Goal: Check status

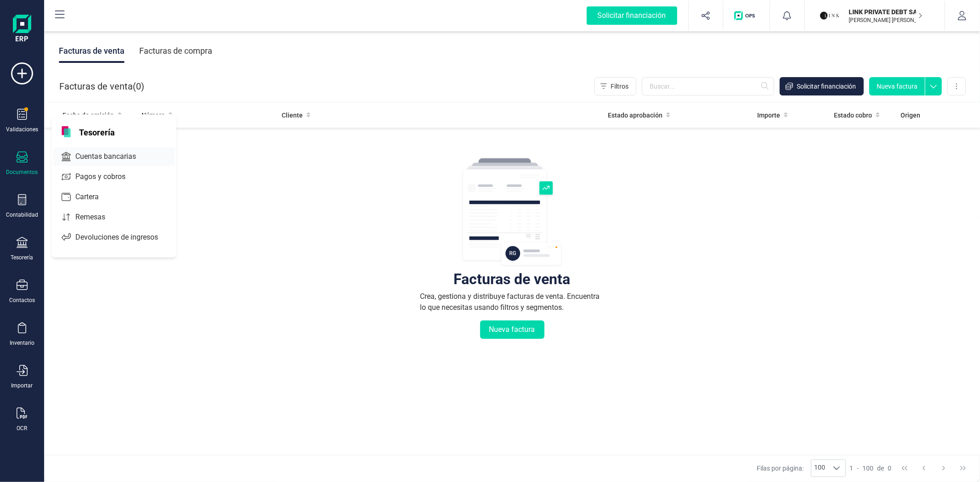
click at [132, 158] on span "Cuentas bancarias" at bounding box center [112, 156] width 81 height 11
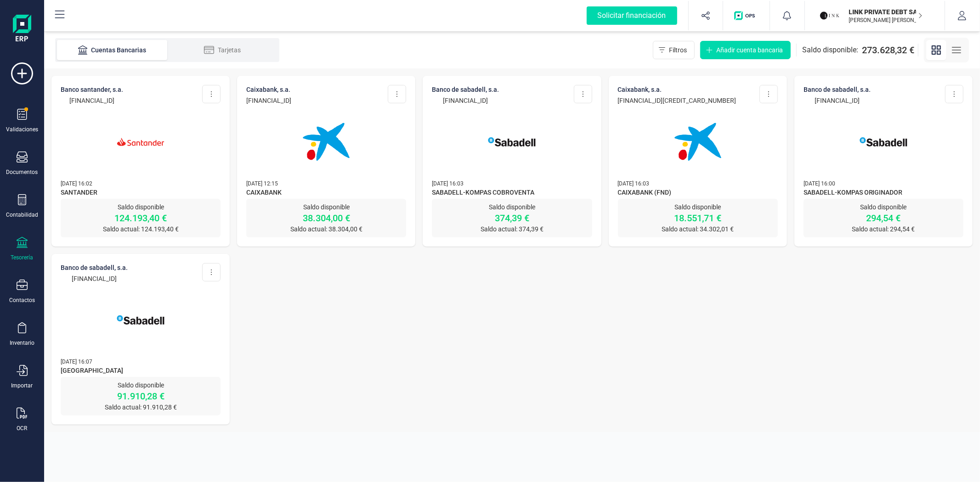
click at [198, 169] on div "BANCO SANTANDER, S.A. [FINANCIAL_ID] Editar cuenta Actualizar Desconectar cuent…" at bounding box center [140, 137] width 178 height 123
click at [175, 161] on img at bounding box center [140, 141] width 77 height 77
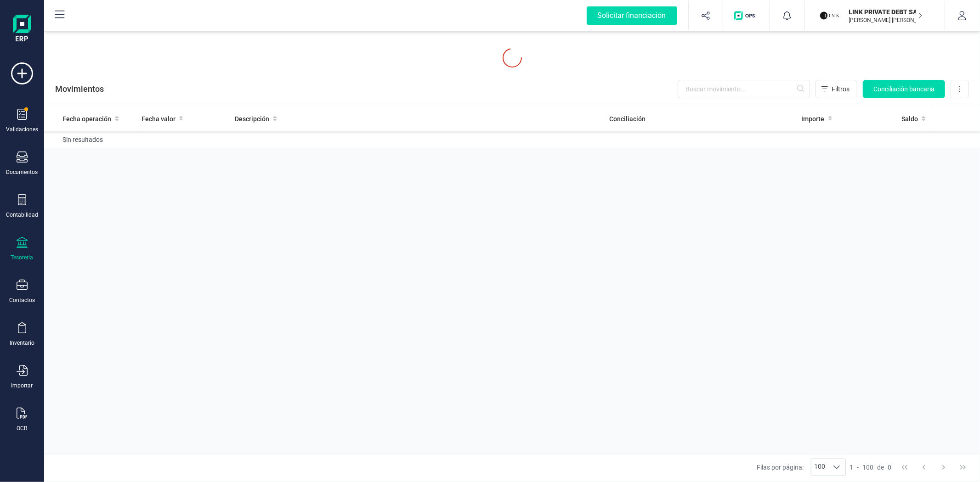
click at [175, 161] on div "Fecha operación Fecha valor Descripción Conciliación Importe Saldo Sin resultad…" at bounding box center [512, 280] width 936 height 348
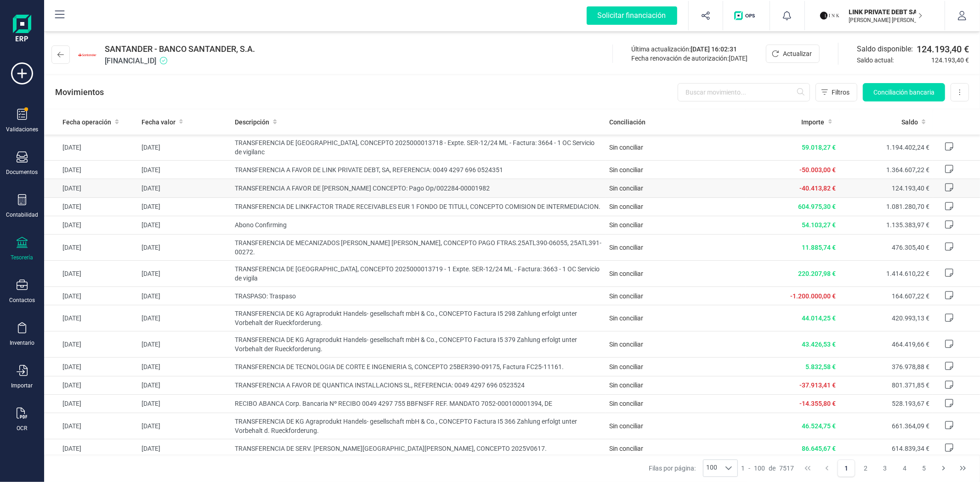
click at [402, 196] on td "TRANSFERENCIA A FAVOR DE [PERSON_NAME] CONCEPTO: Pago Op/002284-00001982" at bounding box center [418, 188] width 374 height 18
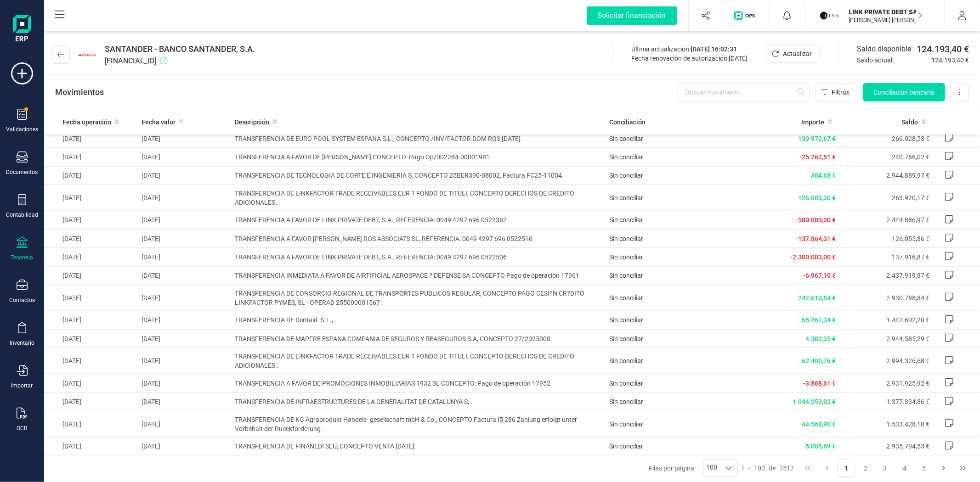
scroll to position [970, 0]
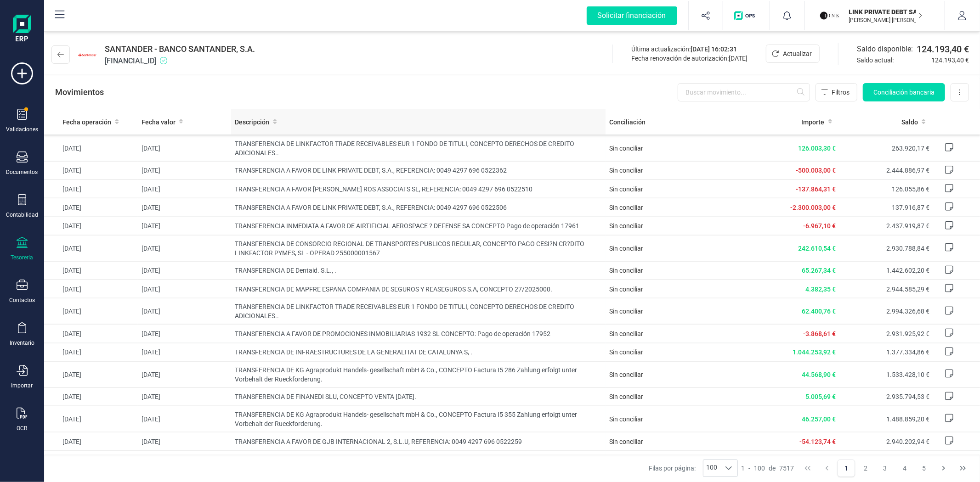
click at [365, 113] on th "Descripción" at bounding box center [418, 121] width 374 height 25
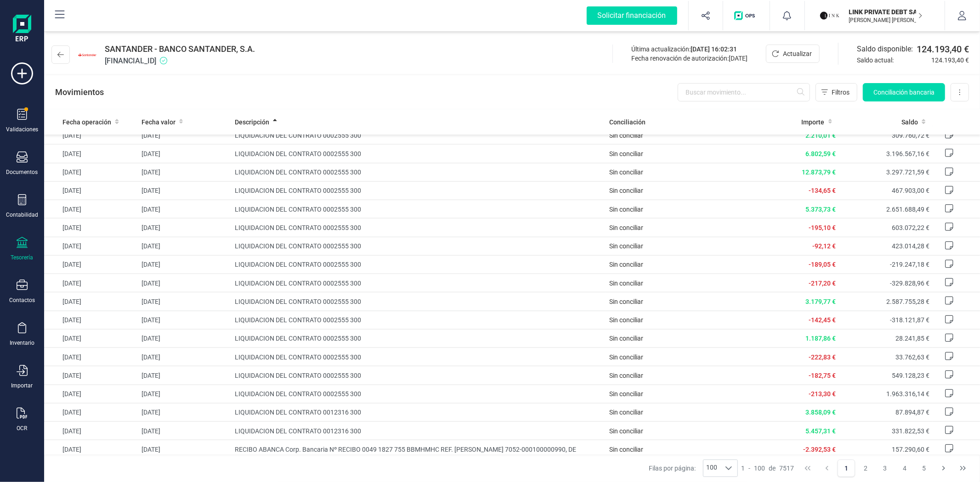
click at [360, 102] on div "Movimientos Filtros Conciliación bancaria Descargar Excel Eliminar cuenta" at bounding box center [512, 92] width 936 height 33
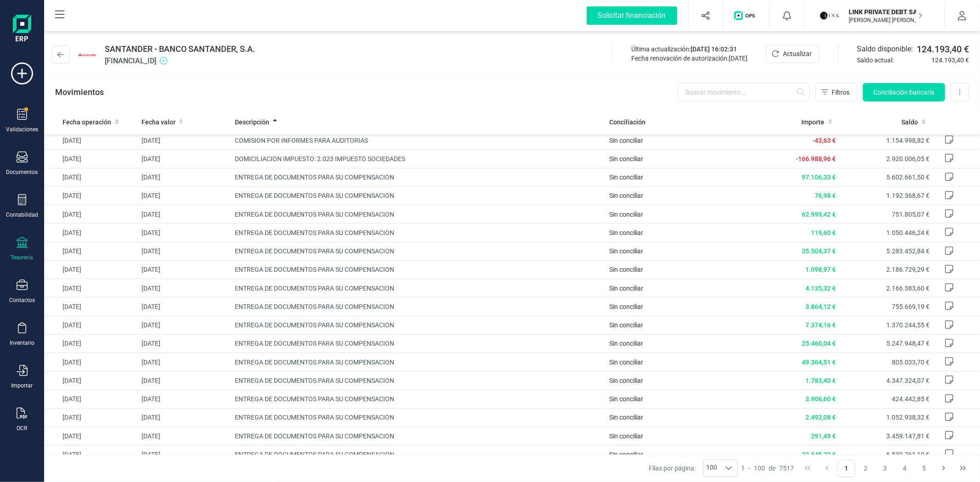
scroll to position [0, 0]
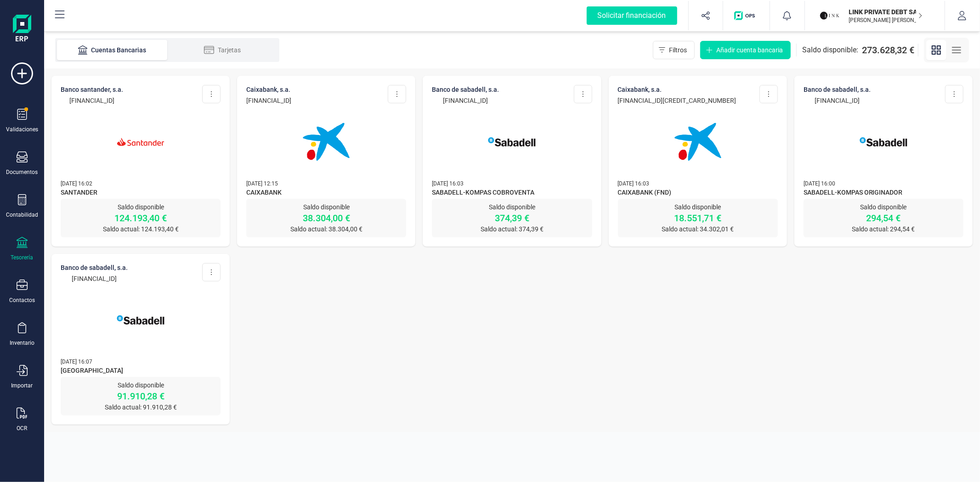
click at [300, 181] on p "[DATE] 12:15" at bounding box center [326, 183] width 160 height 9
click at [348, 213] on p "38.304,00 €" at bounding box center [326, 218] width 160 height 13
click at [393, 161] on div at bounding box center [326, 136] width 160 height 62
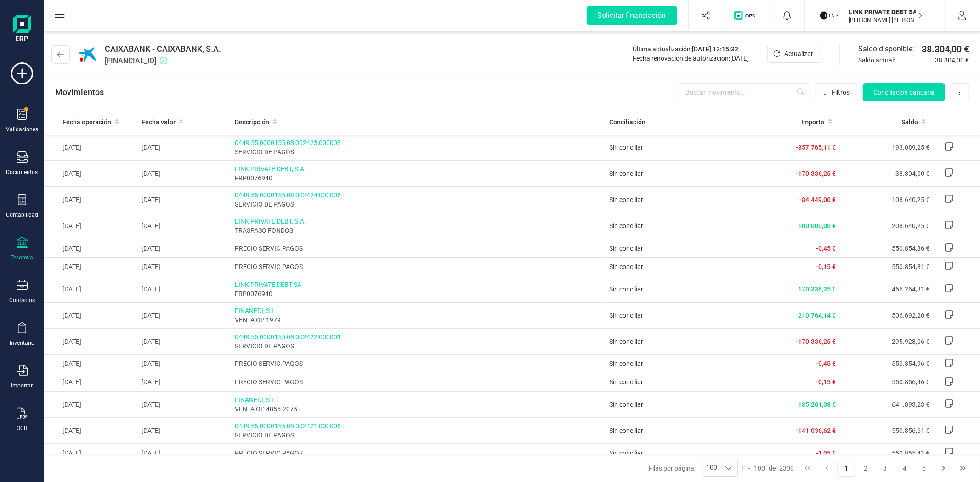
click at [291, 95] on div "Movimientos Filtros Conciliación bancaria Descargar Excel Eliminar cuenta" at bounding box center [512, 92] width 936 height 33
click at [432, 94] on div "Movimientos Filtros Conciliación bancaria Descargar Excel Eliminar cuenta" at bounding box center [512, 92] width 936 height 33
